Goal: Navigation & Orientation: Find specific page/section

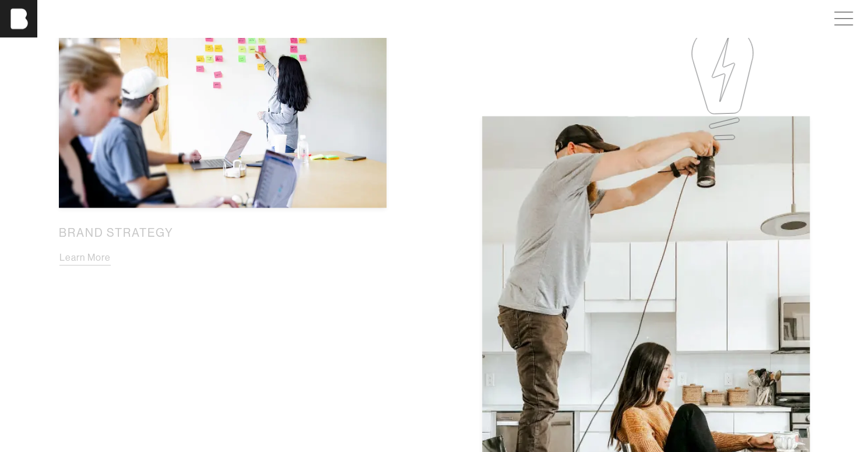
scroll to position [757, 0]
click at [75, 258] on button "Learn More" at bounding box center [85, 257] width 52 height 15
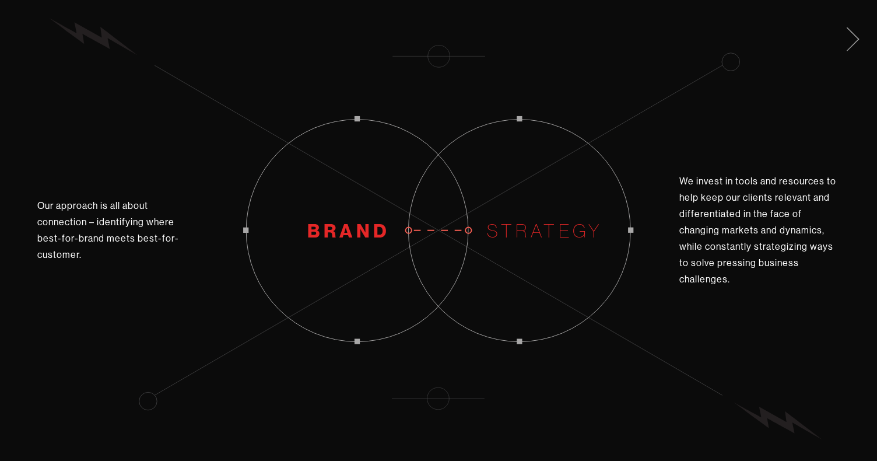
click at [850, 40] on span at bounding box center [851, 37] width 24 height 19
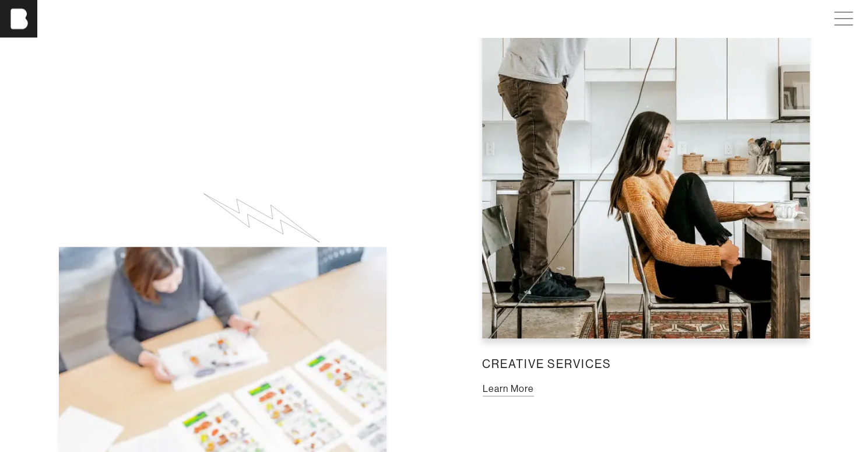
scroll to position [1031, 0]
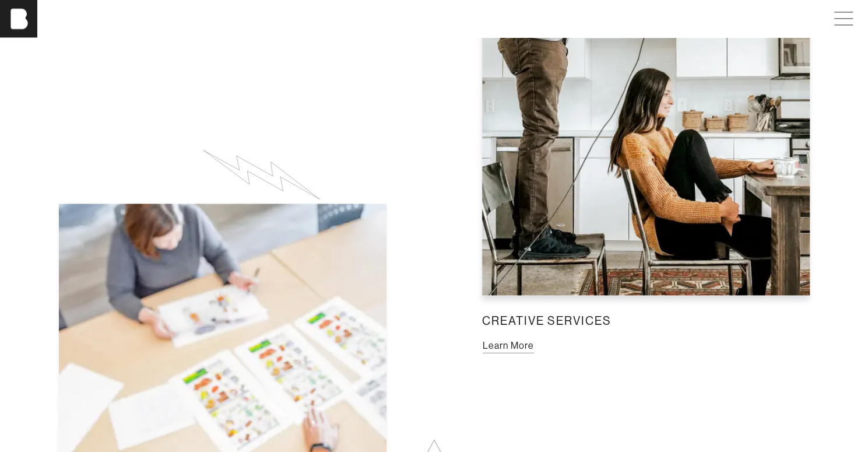
click at [502, 350] on button "Learn More" at bounding box center [508, 345] width 52 height 15
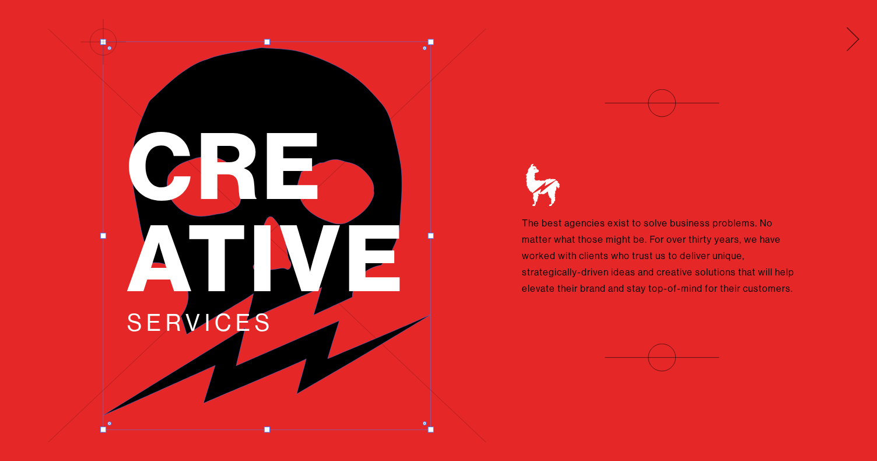
click at [854, 42] on span at bounding box center [851, 37] width 24 height 19
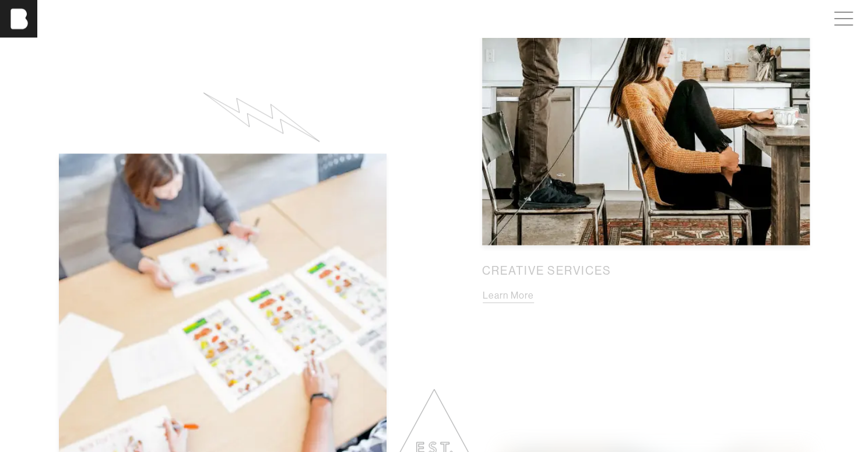
scroll to position [1077, 9]
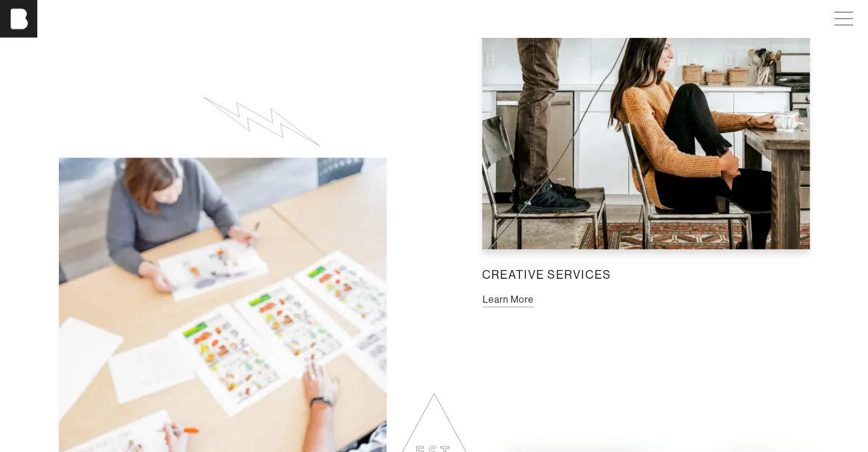
click at [505, 307] on button "Learn More" at bounding box center [508, 299] width 52 height 15
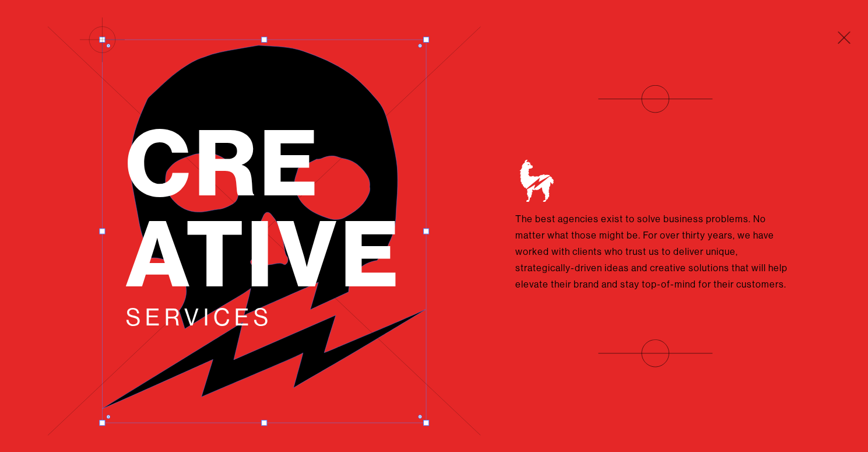
scroll to position [1077, 0]
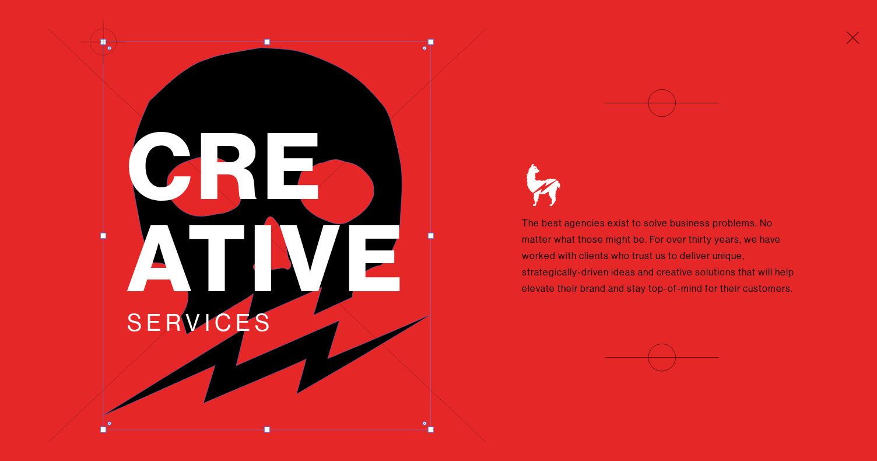
drag, startPoint x: 434, startPoint y: 42, endPoint x: 411, endPoint y: 74, distance: 39.7
click at [411, 74] on div "Cre ative Services" at bounding box center [267, 230] width 438 height 461
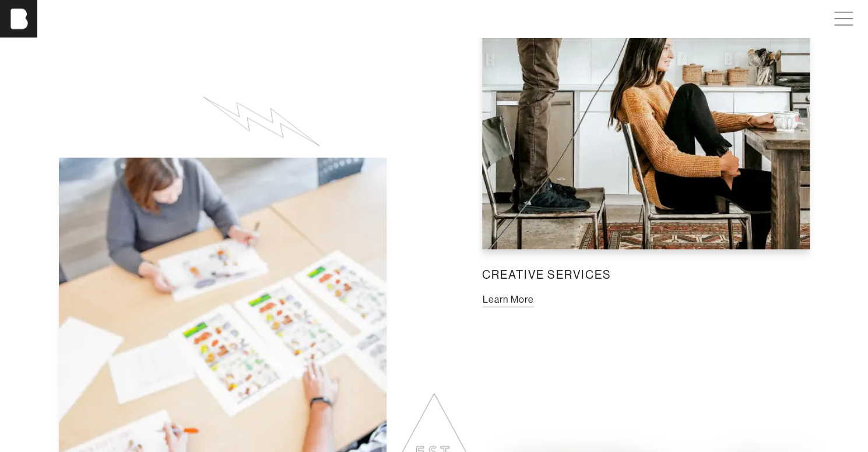
click at [499, 292] on button "Learn More" at bounding box center [508, 299] width 52 height 15
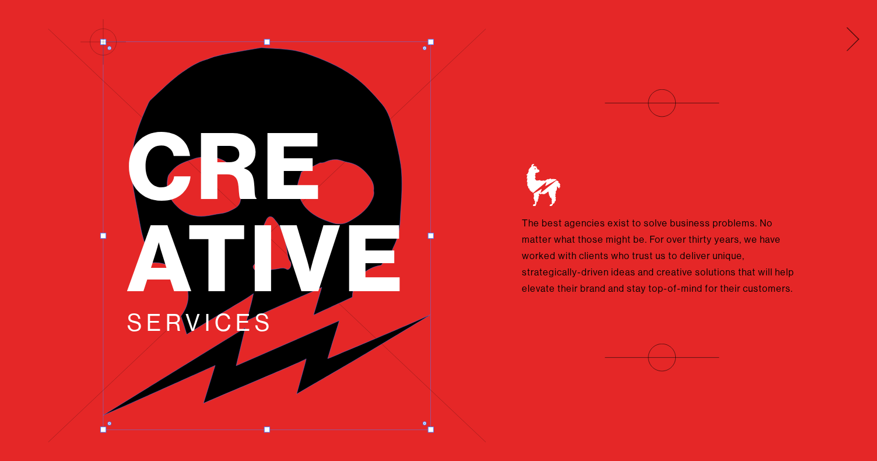
click at [850, 34] on span at bounding box center [851, 37] width 24 height 19
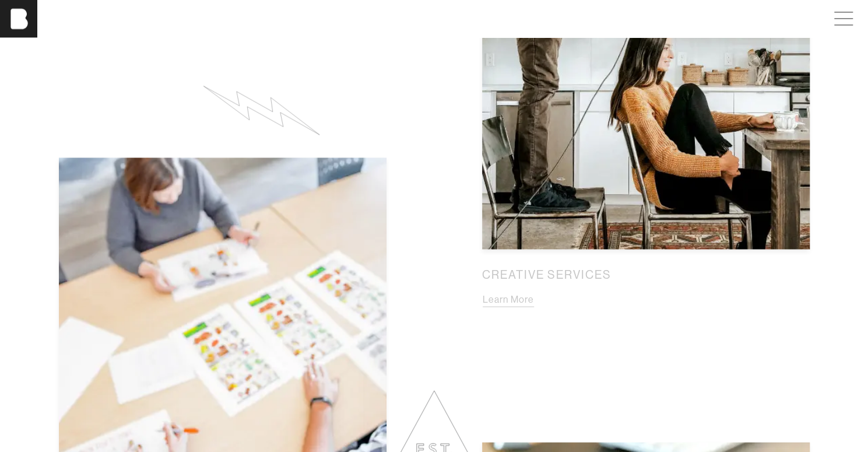
scroll to position [1263, 0]
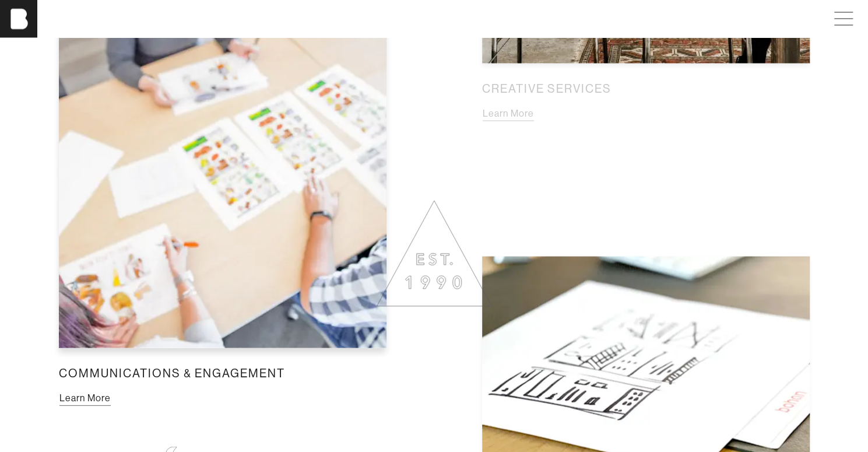
click at [111, 390] on button "Learn More" at bounding box center [85, 397] width 52 height 15
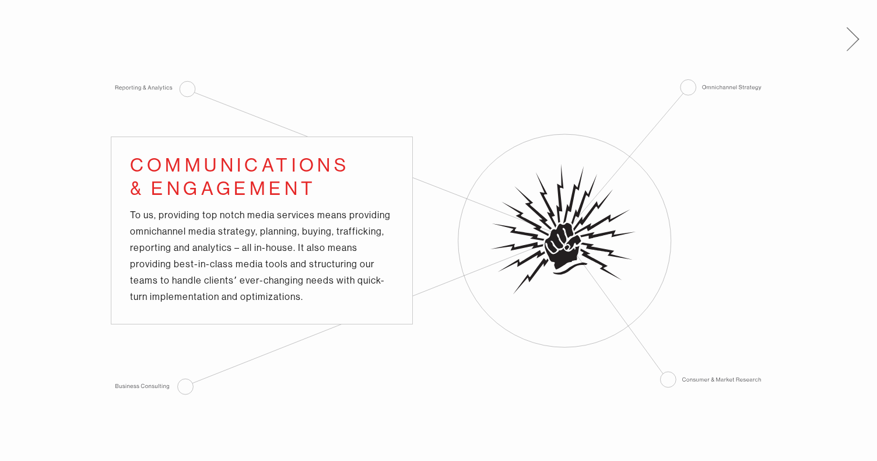
click at [851, 45] on span at bounding box center [851, 37] width 24 height 19
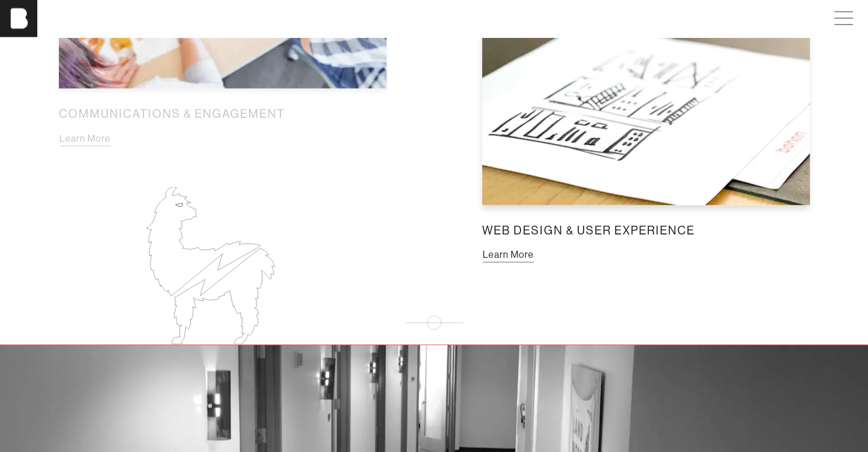
scroll to position [1523, 0]
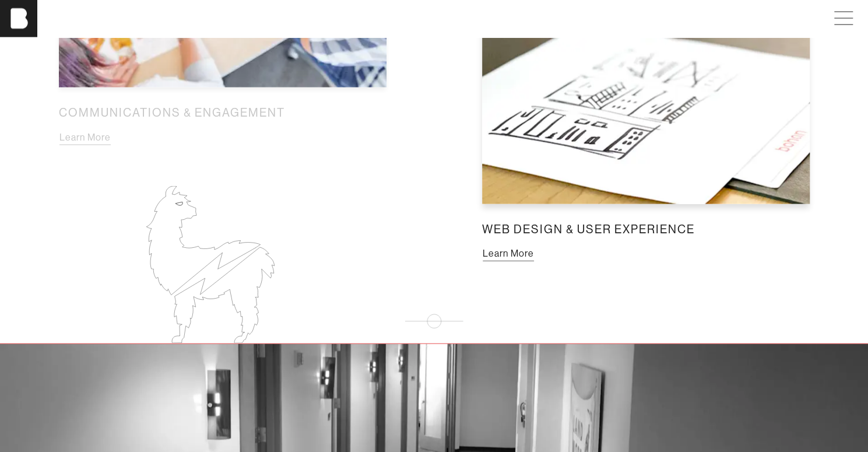
click at [492, 256] on button "Learn More" at bounding box center [508, 253] width 52 height 15
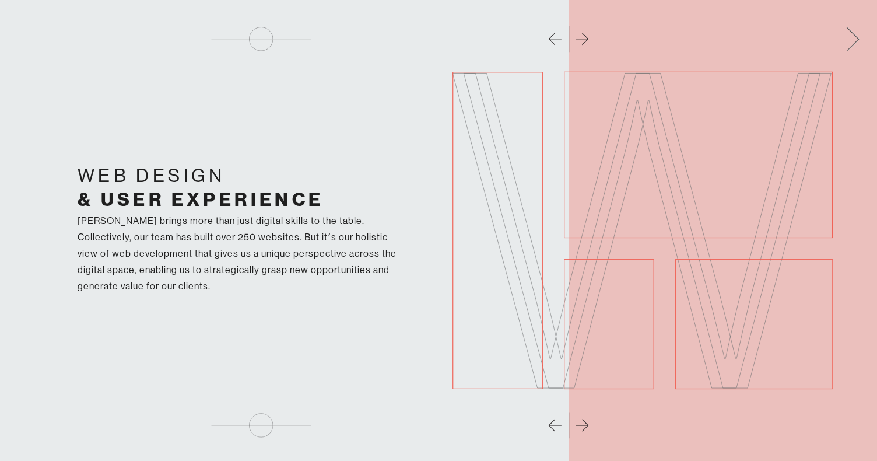
click at [859, 36] on span at bounding box center [851, 37] width 24 height 19
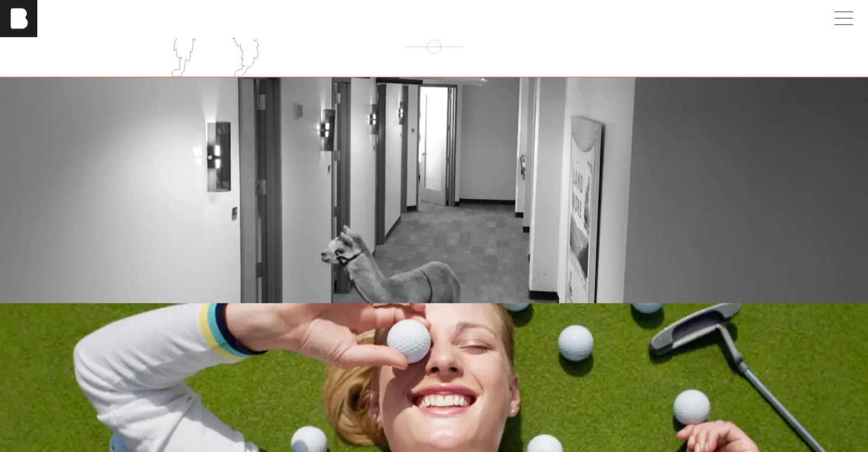
scroll to position [1790, 0]
click at [618, 277] on div "[PERSON_NAME] cams" at bounding box center [434, 190] width 868 height 226
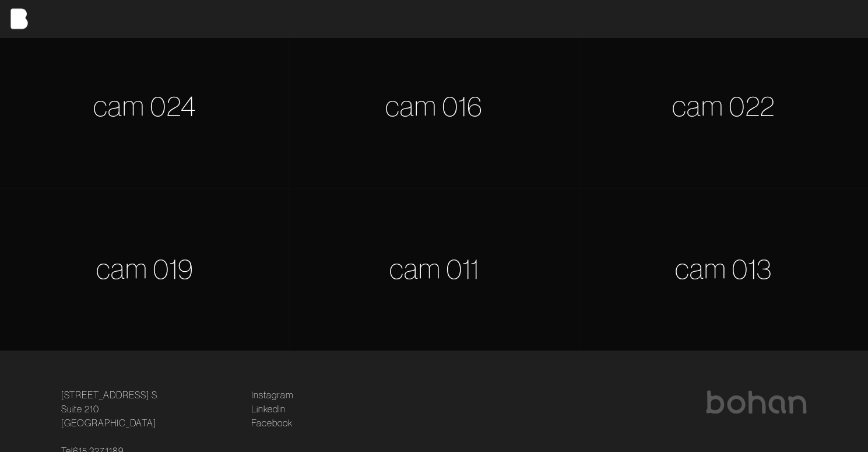
scroll to position [660, 9]
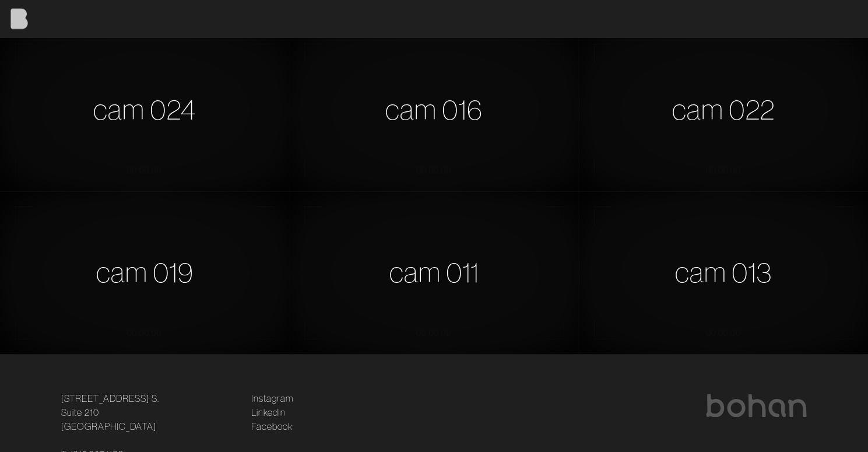
click at [15, 12] on img at bounding box center [18, 18] width 37 height 37
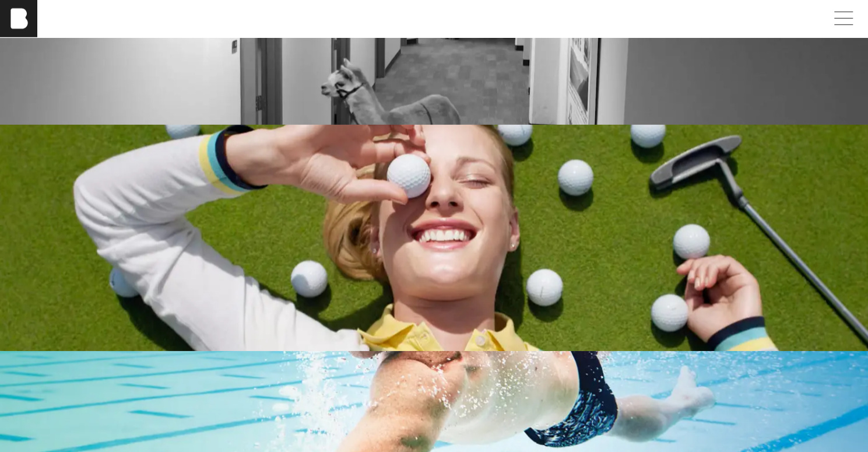
scroll to position [1968, 9]
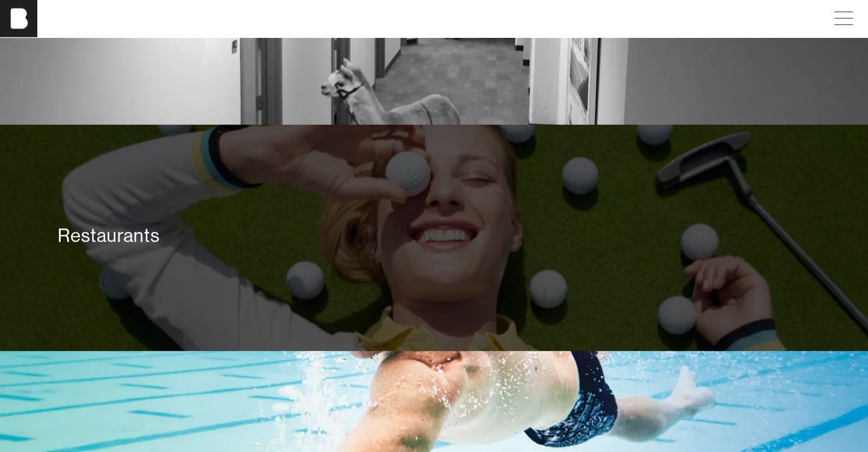
click at [385, 269] on div "Restaurants" at bounding box center [435, 238] width 770 height 84
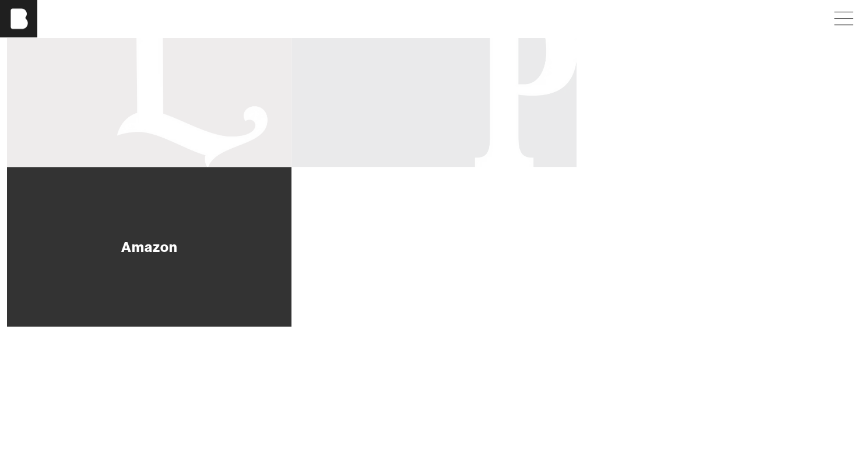
scroll to position [504, 9]
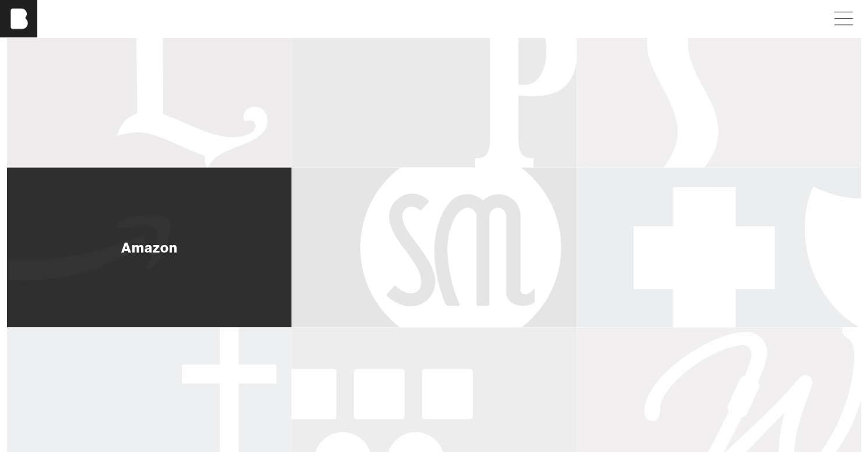
click at [139, 290] on div "Amazon" at bounding box center [149, 247] width 285 height 160
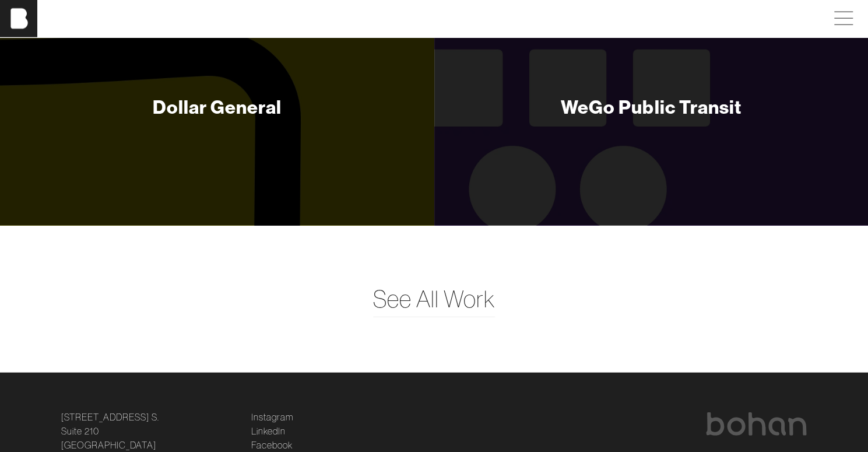
scroll to position [1906, 0]
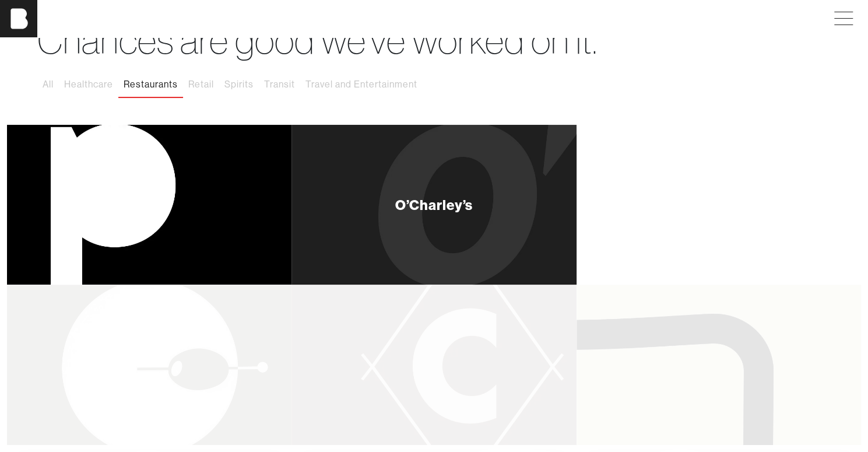
scroll to position [0, 8]
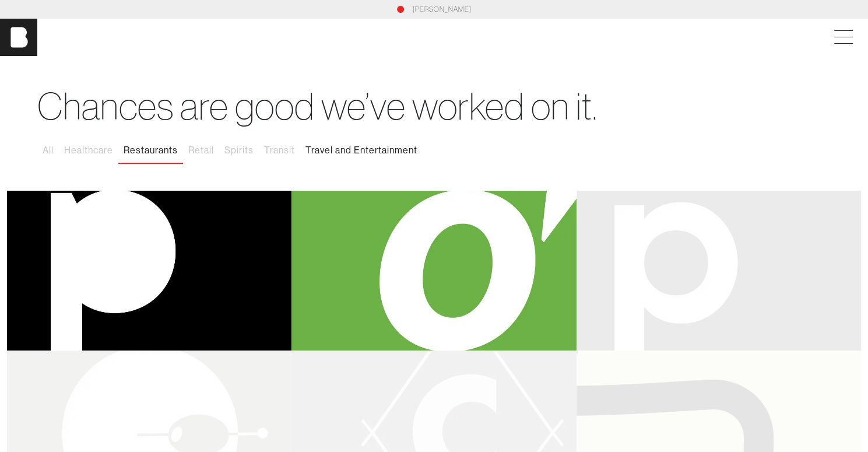
click at [354, 148] on button "Travel and Entertainment" at bounding box center [361, 150] width 122 height 24
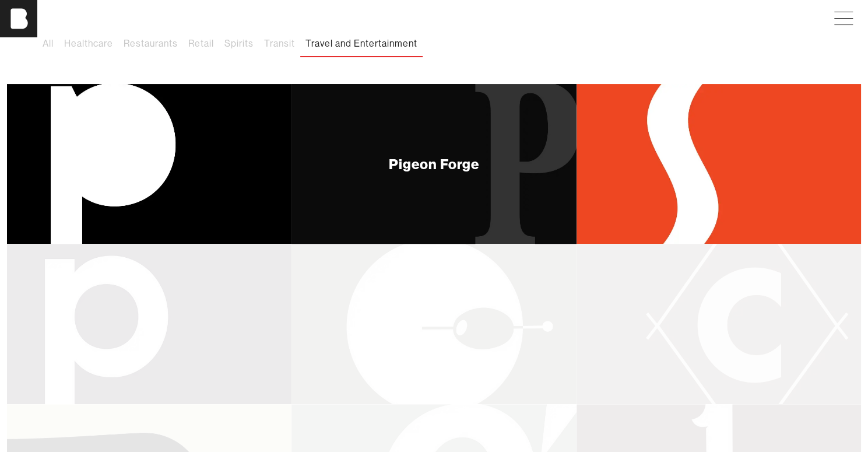
scroll to position [0, 9]
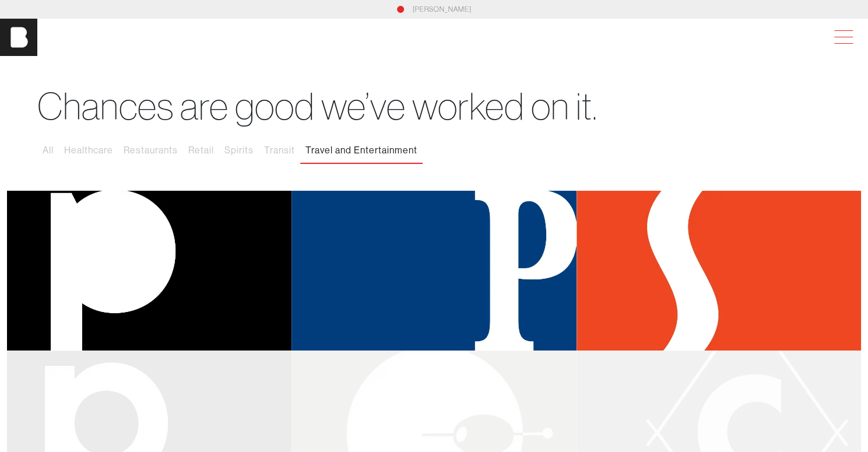
click at [836, 43] on span at bounding box center [844, 43] width 19 height 1
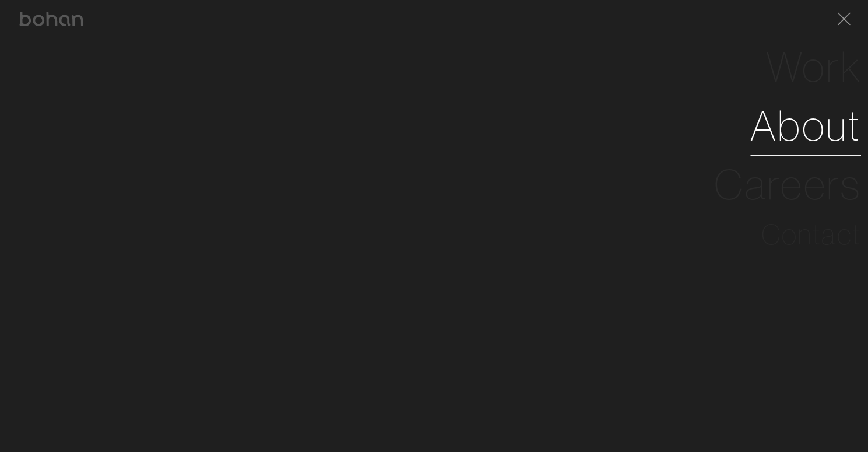
click at [828, 126] on link "About" at bounding box center [806, 125] width 111 height 59
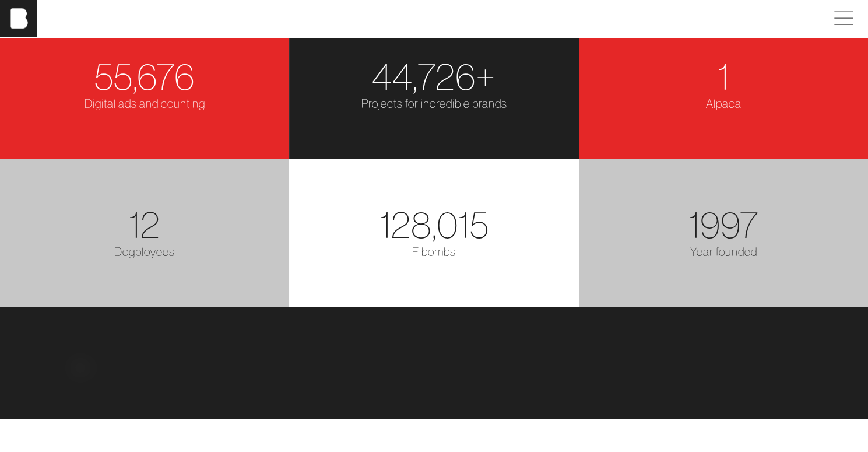
scroll to position [1570, 0]
